Goal: Information Seeking & Learning: Understand process/instructions

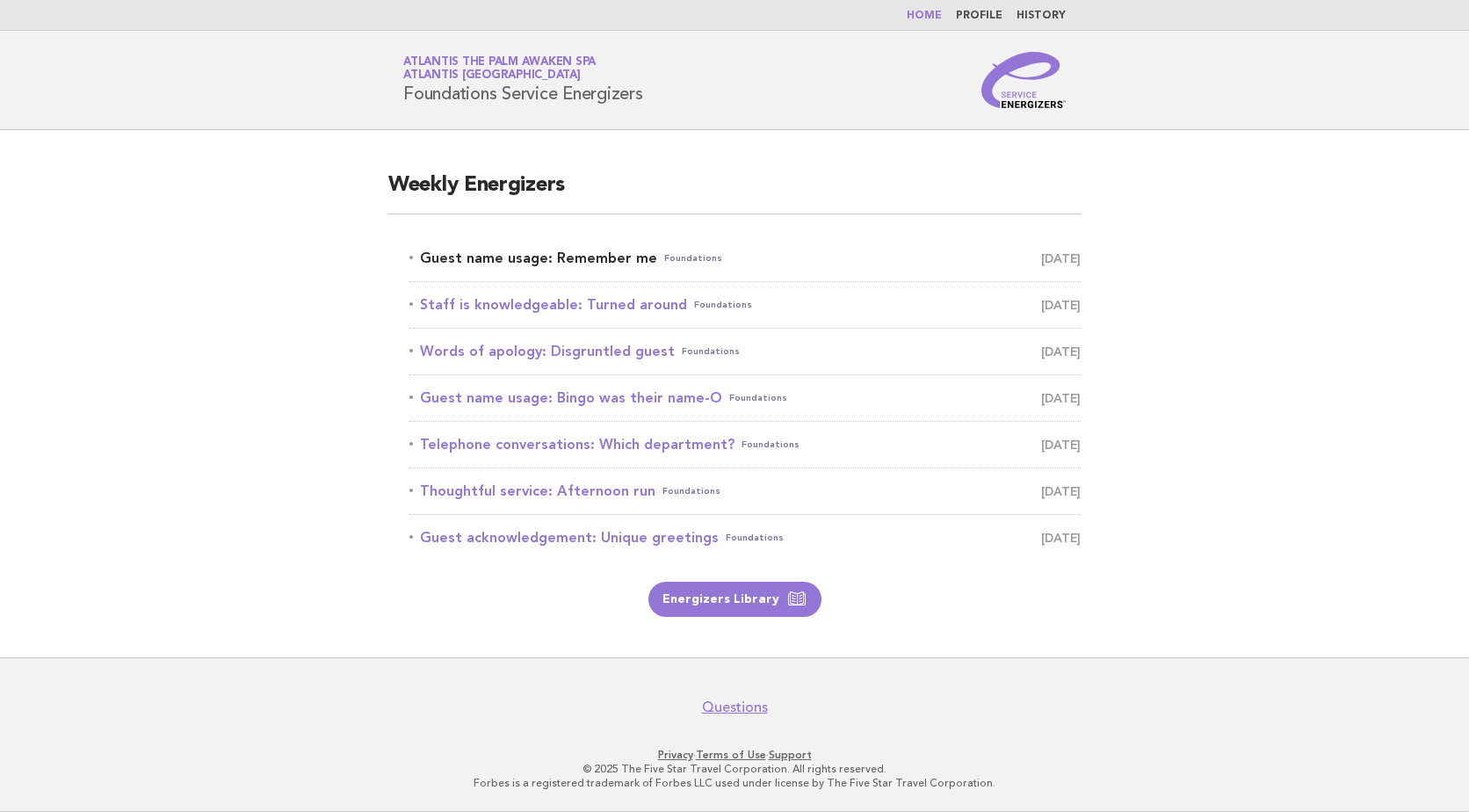
click at [565, 257] on link "Guest name usage: Remember me Foundations October 9" at bounding box center [745, 258] width 671 height 25
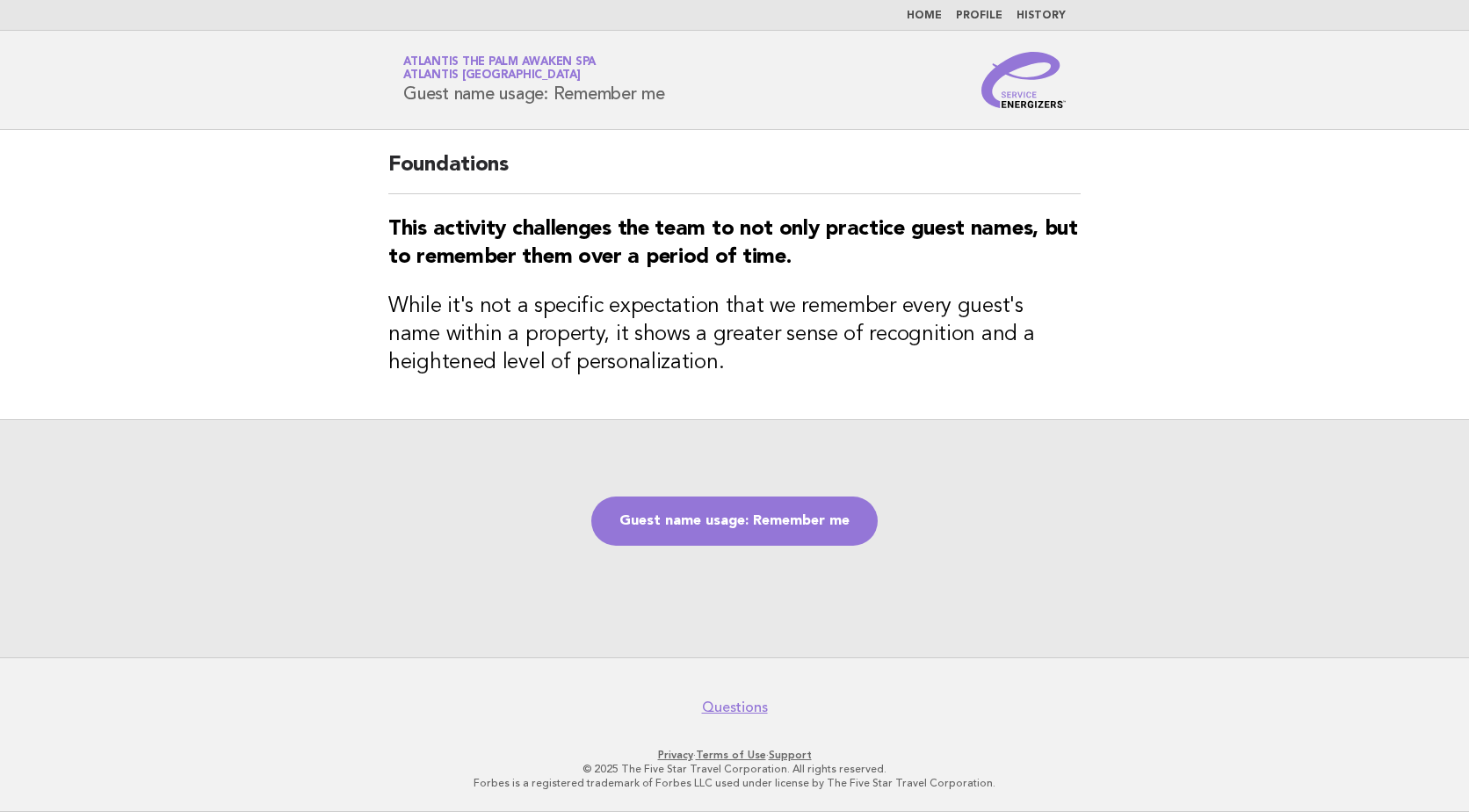
drag, startPoint x: 406, startPoint y: 100, endPoint x: 703, endPoint y: 107, distance: 297.1
click at [703, 107] on div "Service Energizers Atlantis The Palm Awaken Spa Atlantis Dubai Guest name usage…" at bounding box center [734, 80] width 712 height 56
copy h1 "Guest name usage: Remember me"
click at [396, 231] on strong "This activity challenges the team to not only practice guest names, but to reme…" at bounding box center [733, 243] width 690 height 49
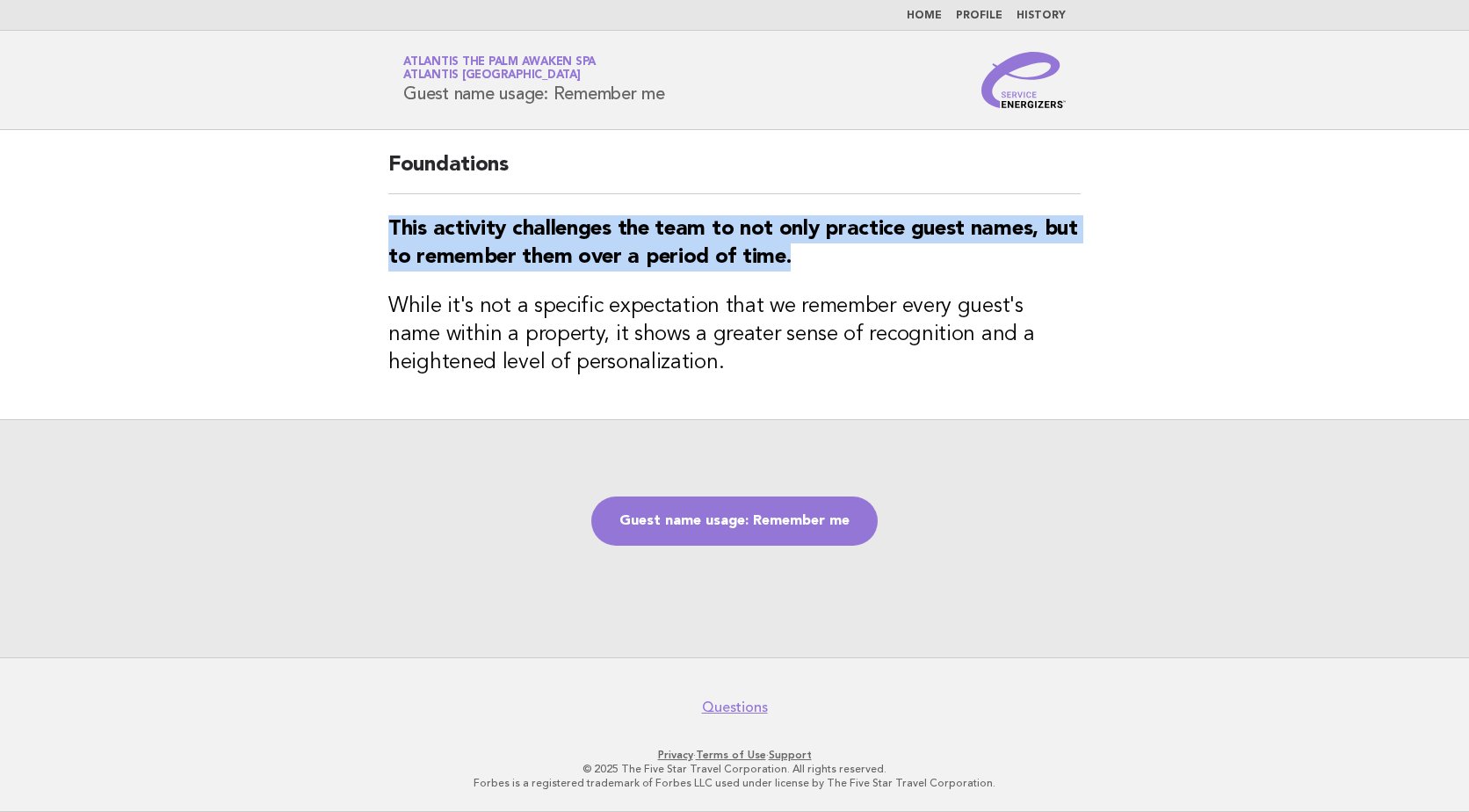
drag, startPoint x: 394, startPoint y: 225, endPoint x: 789, endPoint y: 269, distance: 397.4
click at [789, 268] on strong "This activity challenges the team to not only practice guest names, but to reme…" at bounding box center [733, 243] width 690 height 49
copy strong "This activity challenges the team to not only practice guest names, but to reme…"
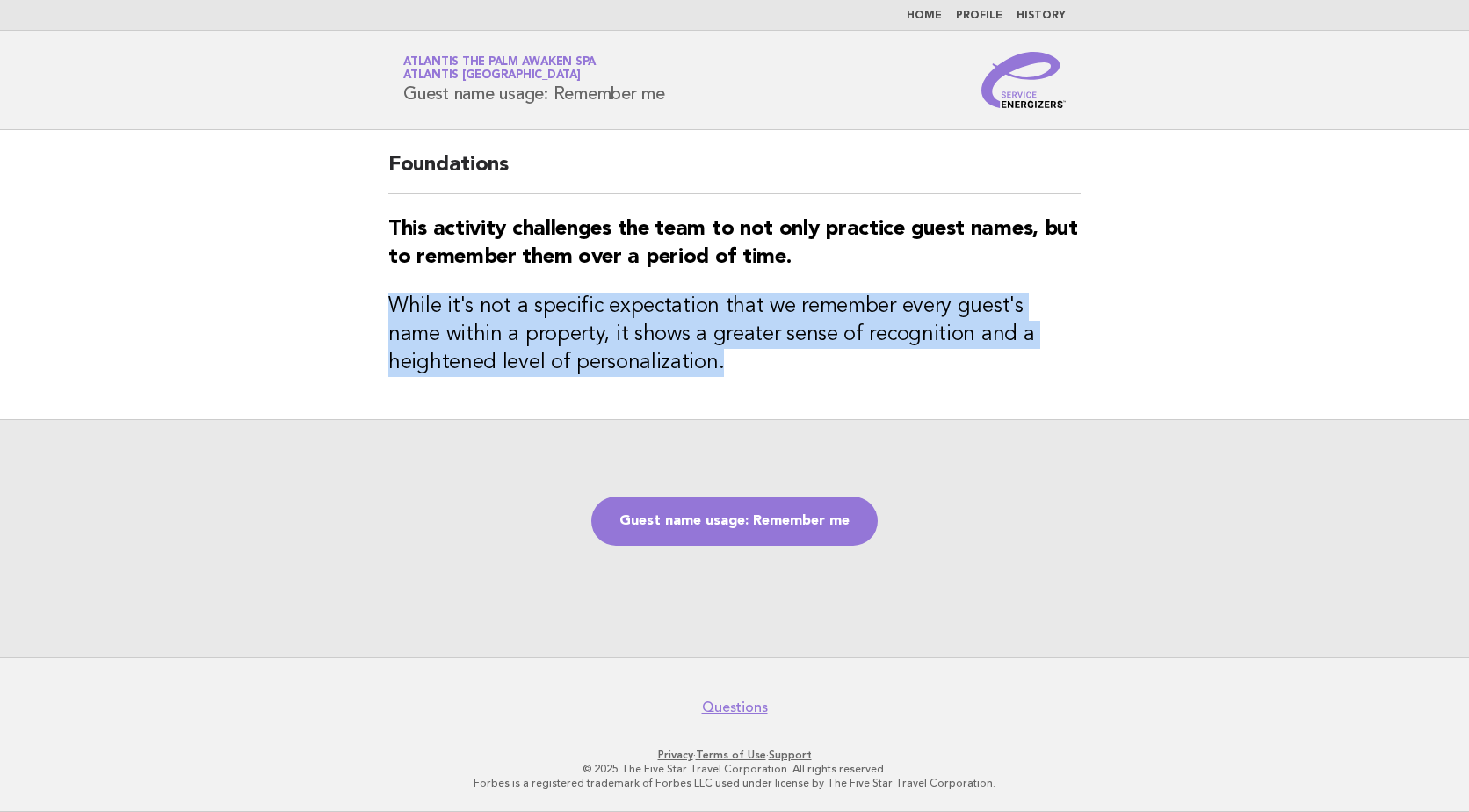
drag, startPoint x: 385, startPoint y: 304, endPoint x: 616, endPoint y: 356, distance: 236.8
click at [616, 356] on div "Foundations This activity challenges the team to not only practice guest names,…" at bounding box center [734, 275] width 734 height 289
copy h3 "While it's not a specific expectation that we remember every guest's name withi…"
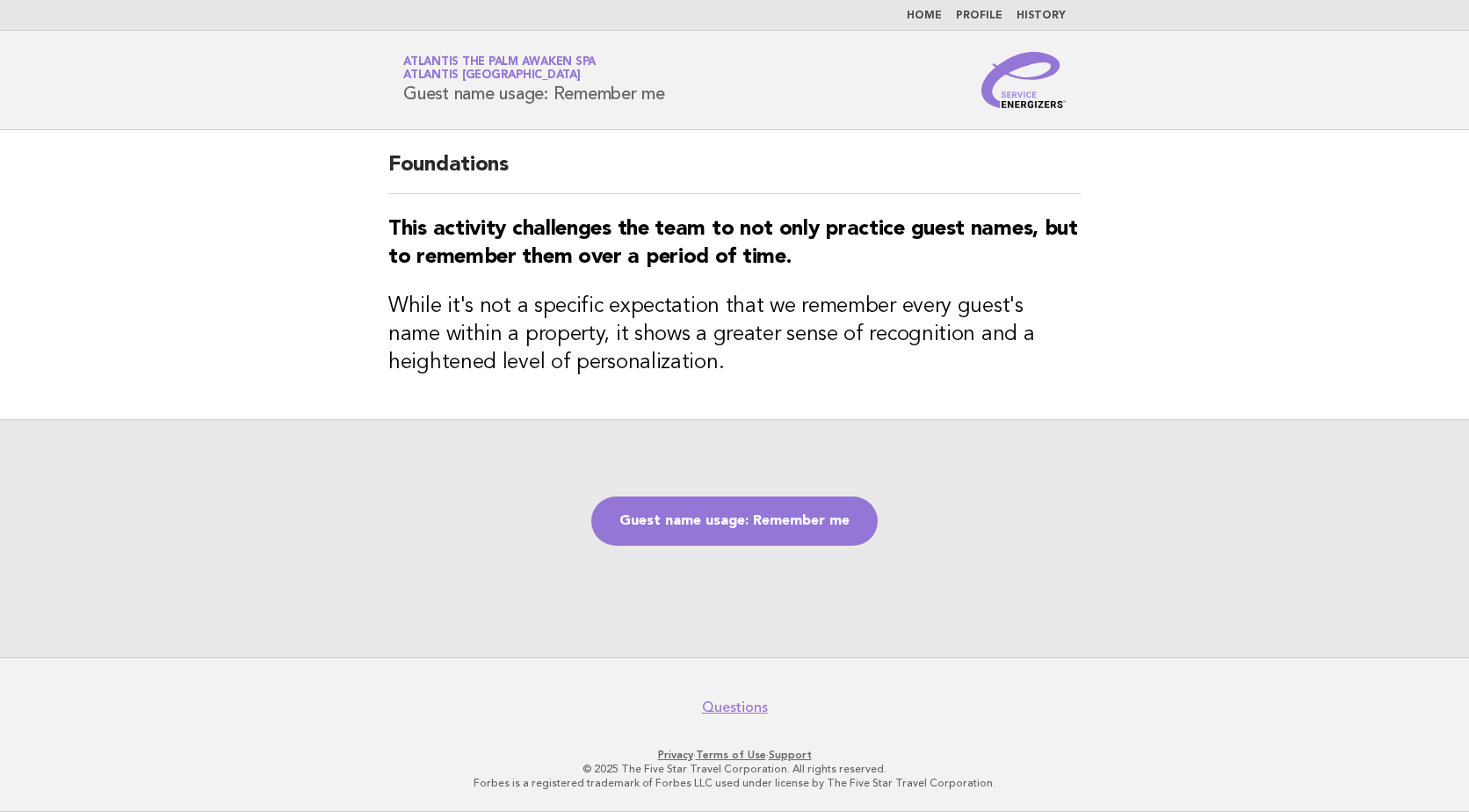
click at [788, 447] on div "Guest name usage: Remember me" at bounding box center [734, 538] width 1469 height 238
click at [778, 517] on link "Guest name usage: Remember me" at bounding box center [734, 521] width 286 height 49
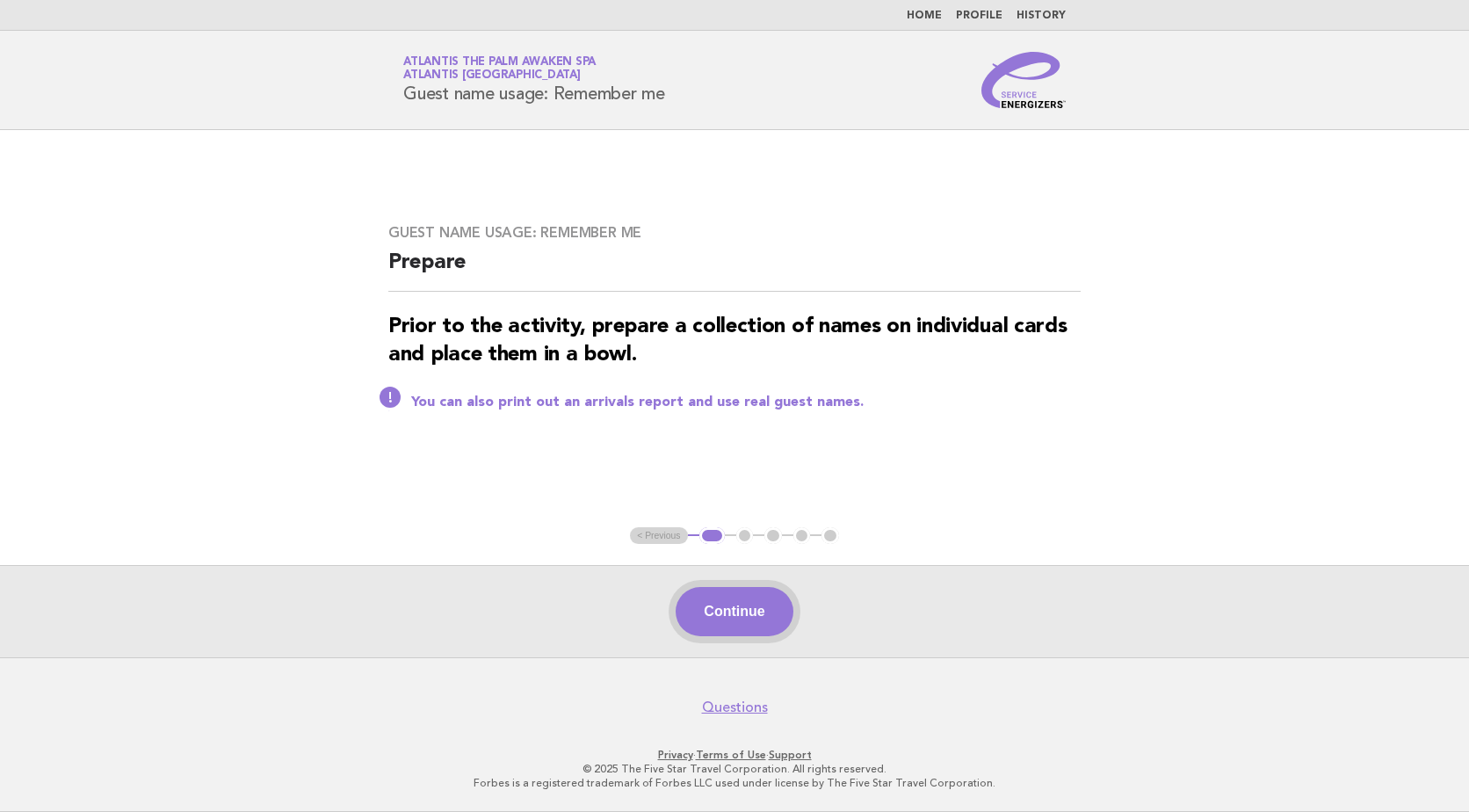
click at [711, 610] on button "Continue" at bounding box center [734, 611] width 117 height 49
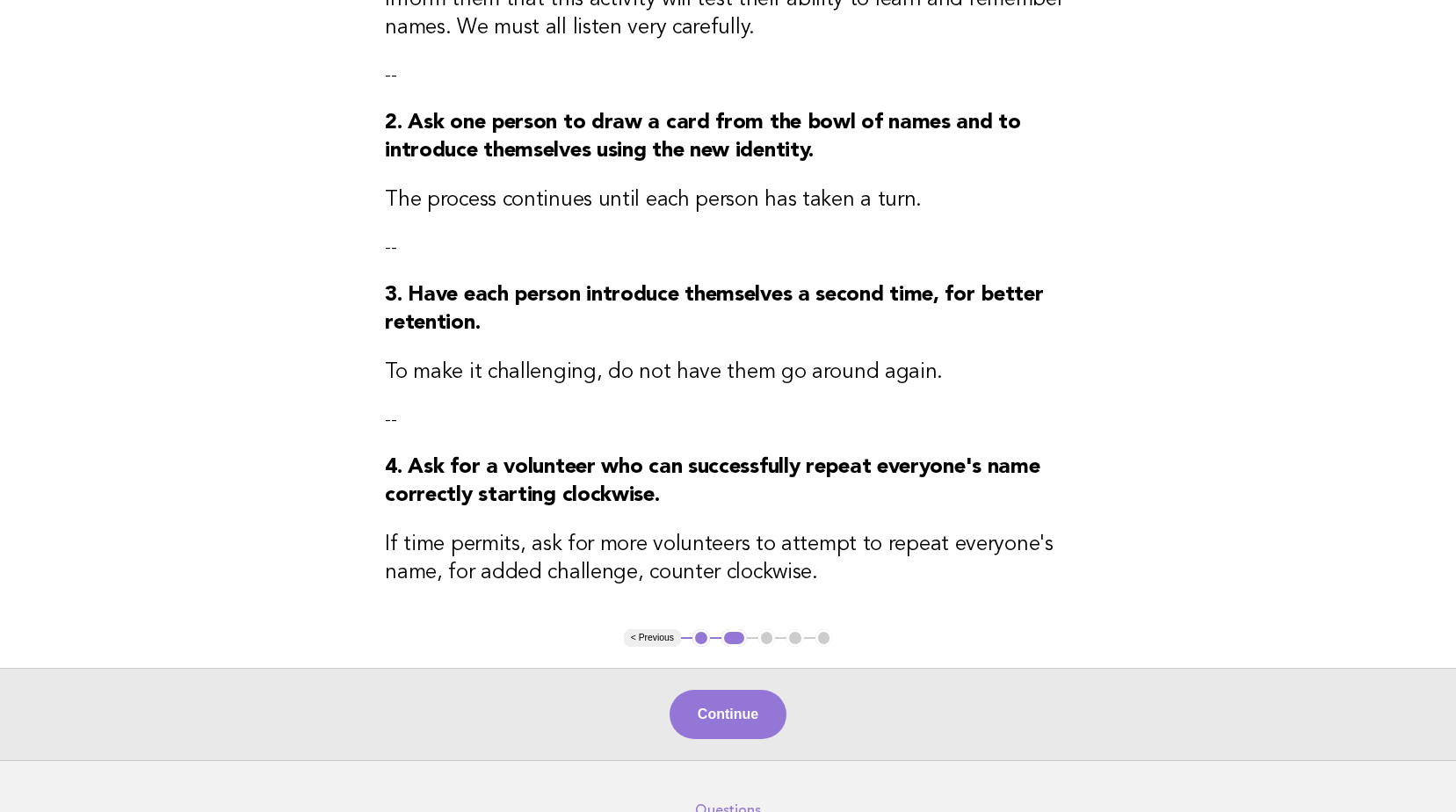
scroll to position [351, 0]
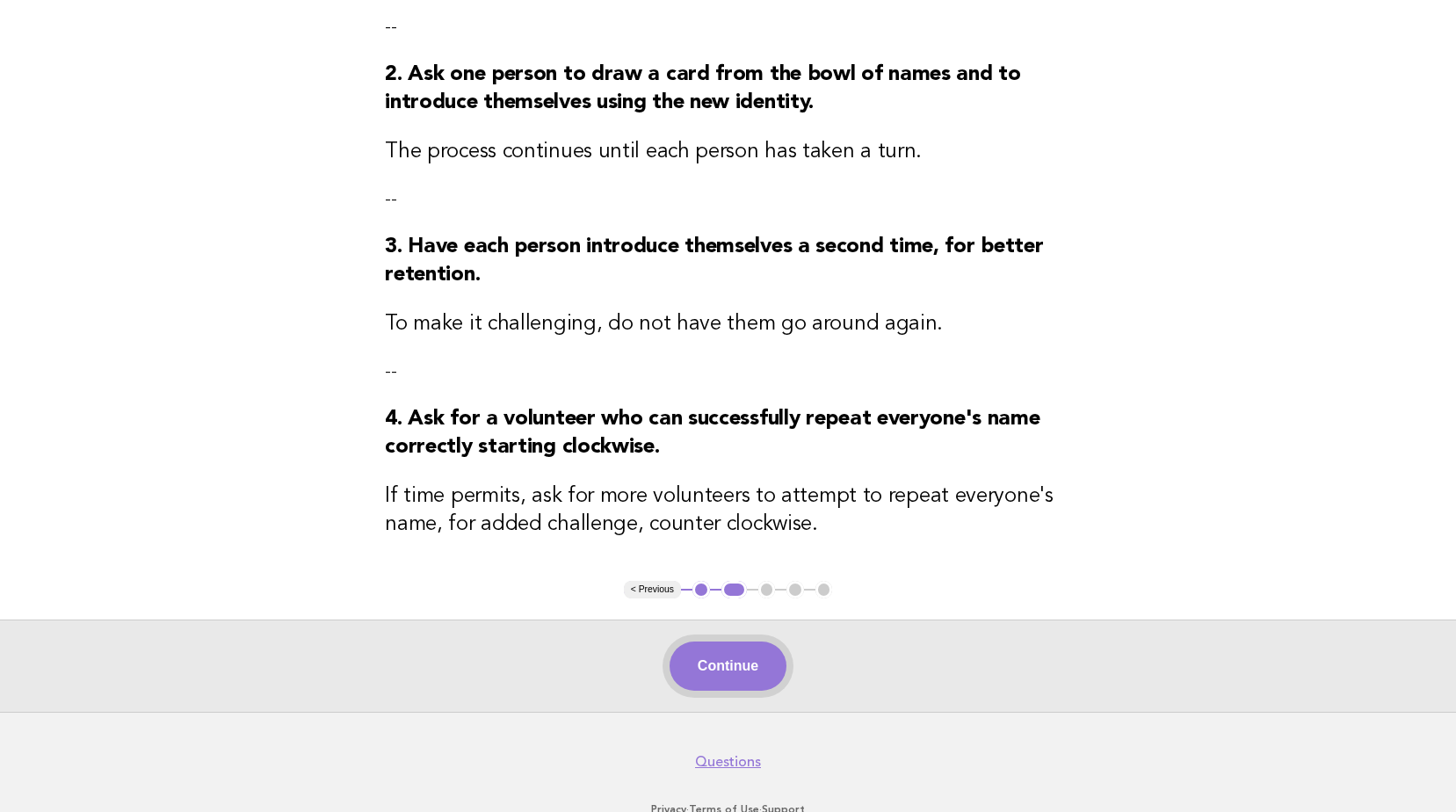
click at [753, 675] on button "Continue" at bounding box center [728, 666] width 117 height 49
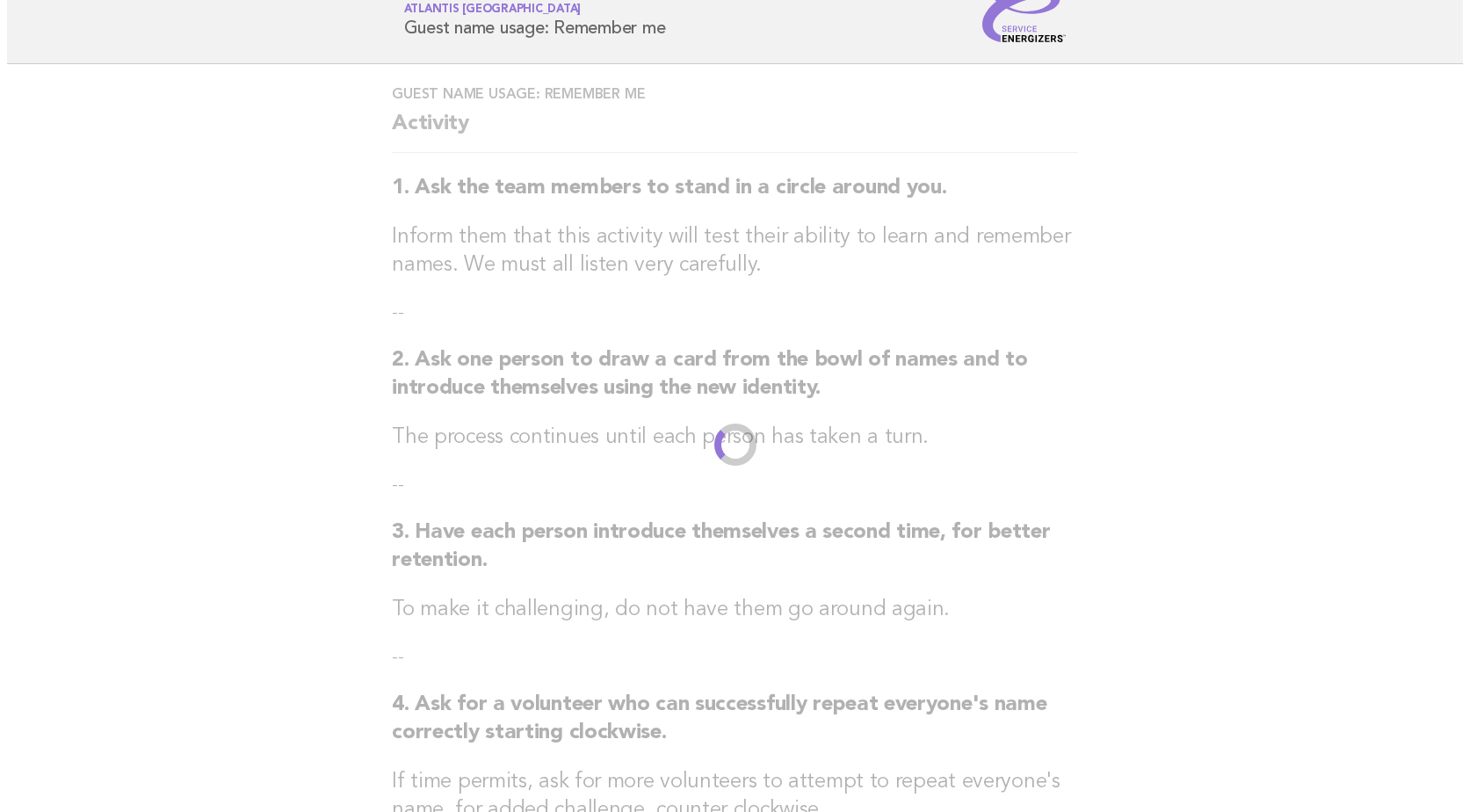
scroll to position [0, 0]
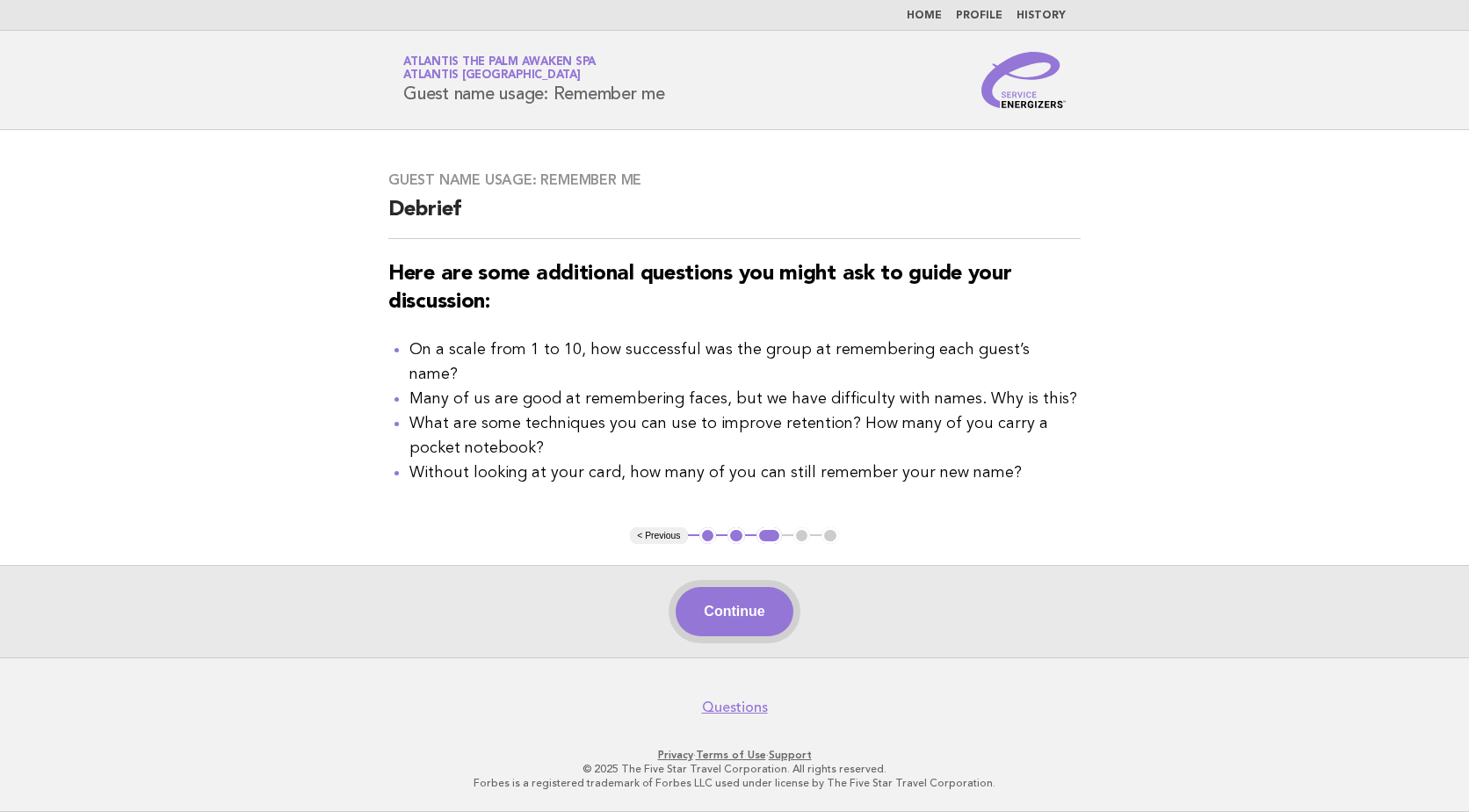
click at [733, 620] on button "Continue" at bounding box center [734, 611] width 117 height 49
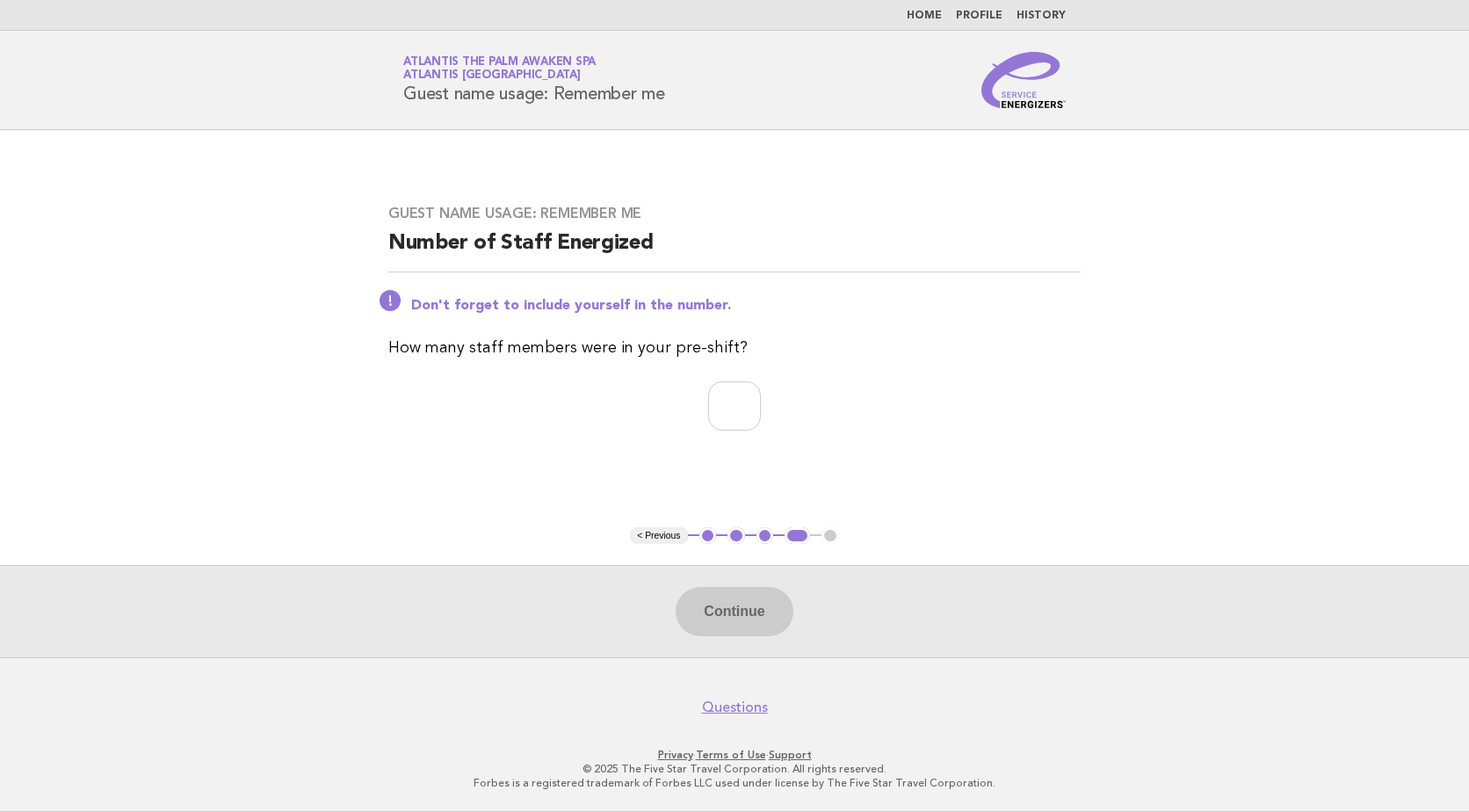
click at [720, 808] on footer "Questions Privacy · Terms of Use · Support © 2025 The Five Star Travel Corporat…" at bounding box center [734, 734] width 1469 height 155
